Goal: Find specific page/section: Find specific page/section

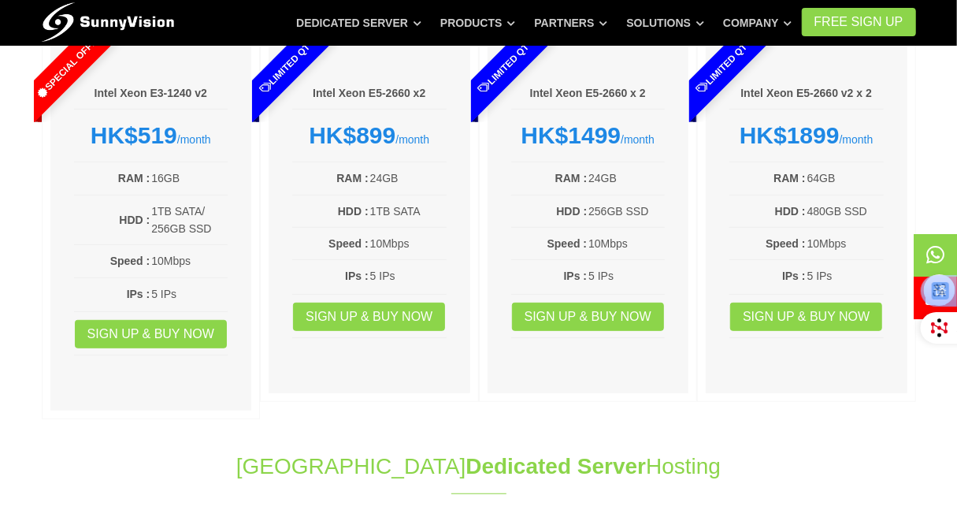
scroll to position [236, 0]
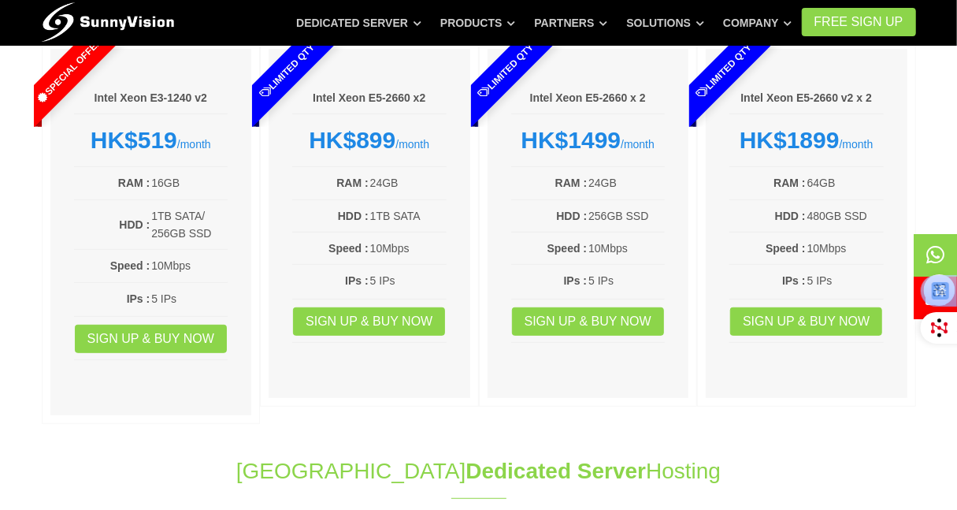
click at [156, 19] on img at bounding box center [108, 18] width 133 height 39
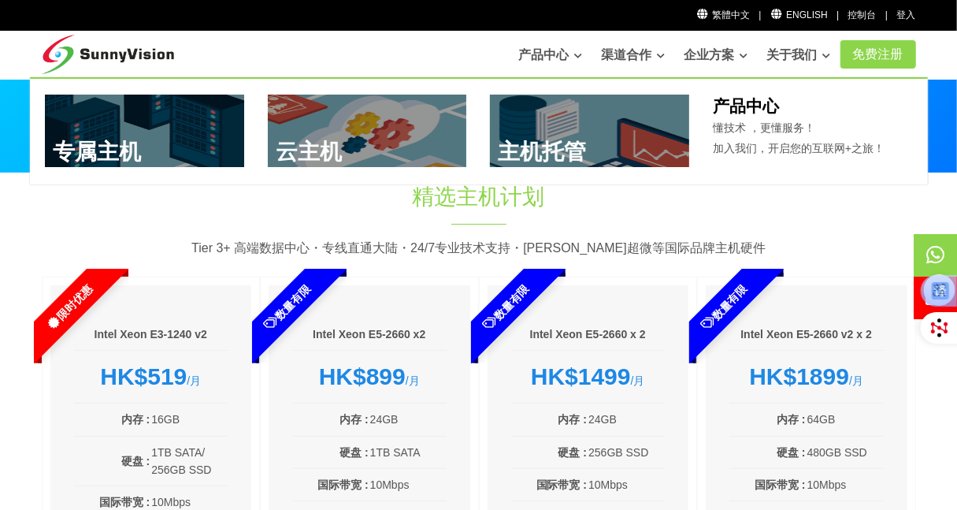
click at [530, 60] on link "产品中心" at bounding box center [551, 55] width 64 height 32
